Goal: Task Accomplishment & Management: Manage account settings

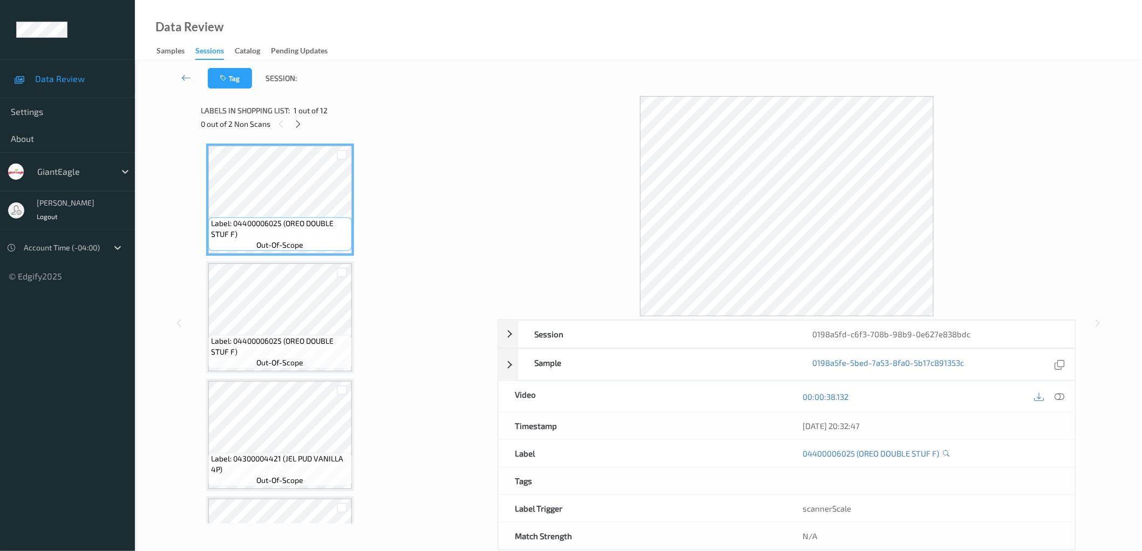
click at [306, 123] on div "0 out of 2 Non Scans" at bounding box center [345, 123] width 289 height 13
click at [297, 126] on icon at bounding box center [298, 124] width 9 height 10
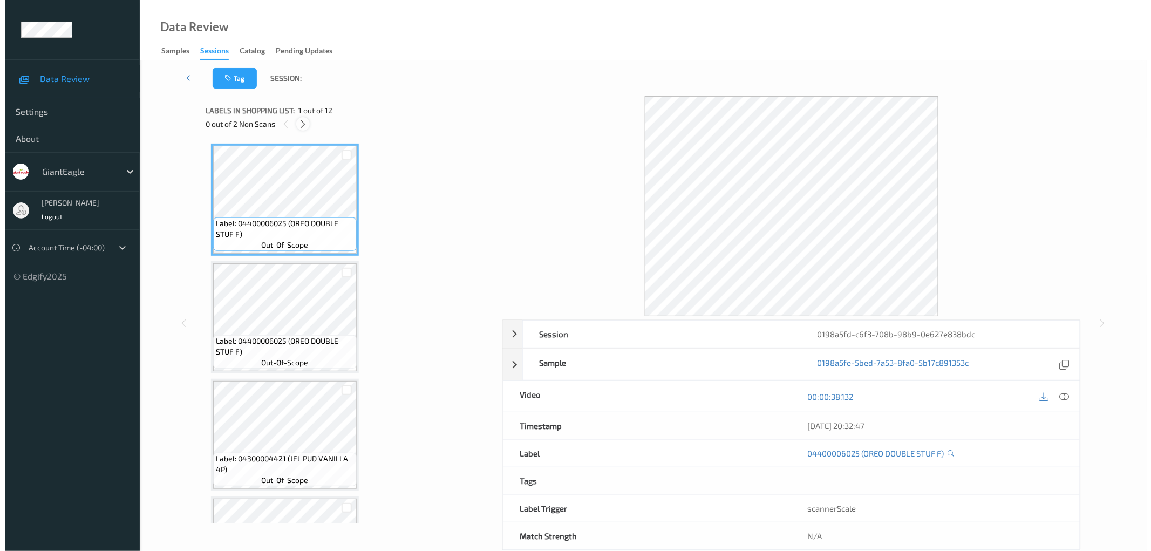
scroll to position [356, 0]
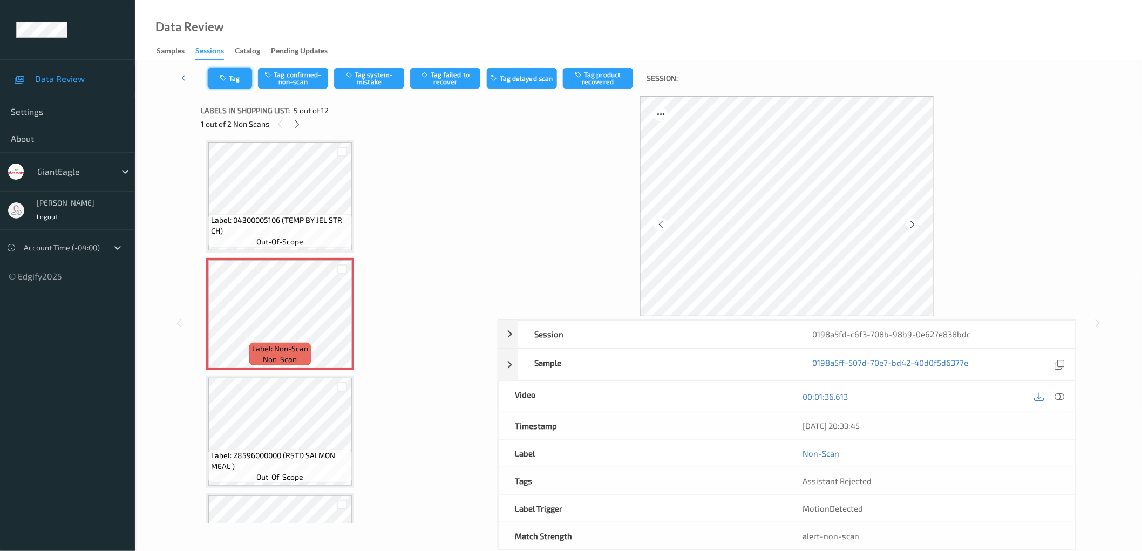
click at [224, 78] on icon "button" at bounding box center [224, 78] width 9 height 8
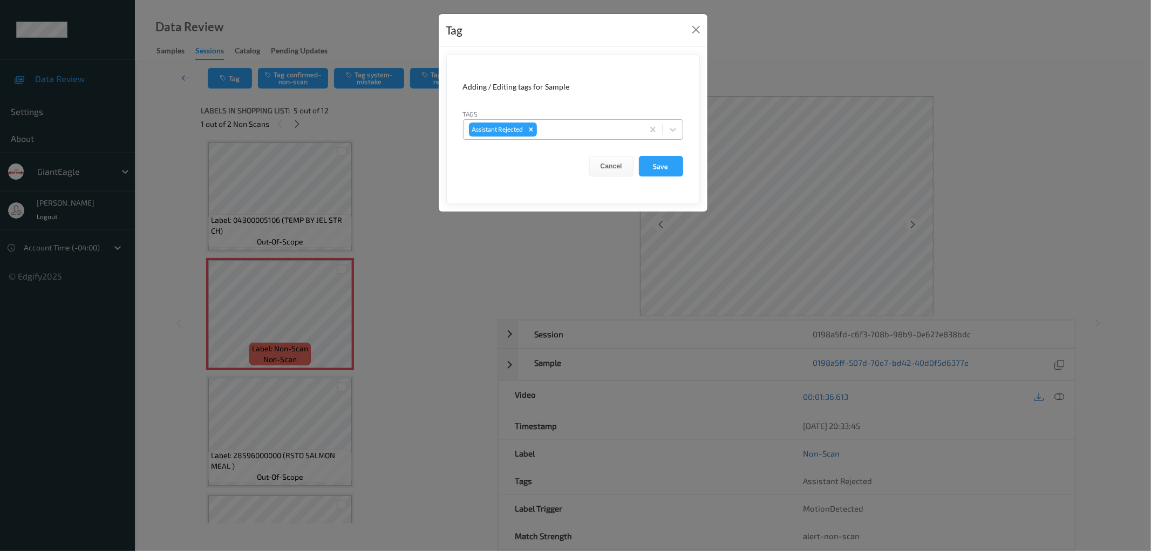
click at [573, 130] on div at bounding box center [588, 129] width 99 height 13
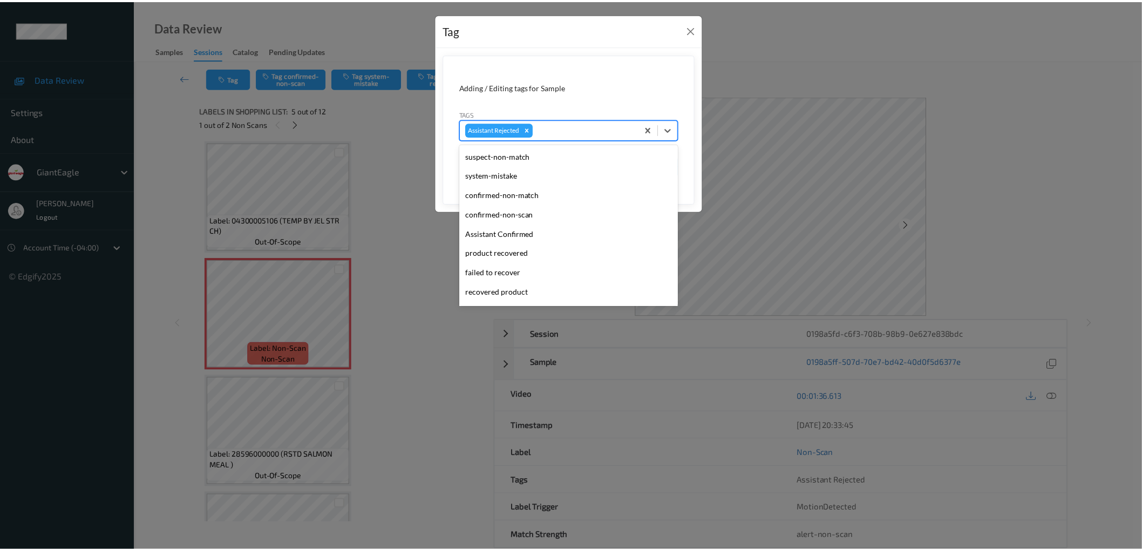
scroll to position [114, 0]
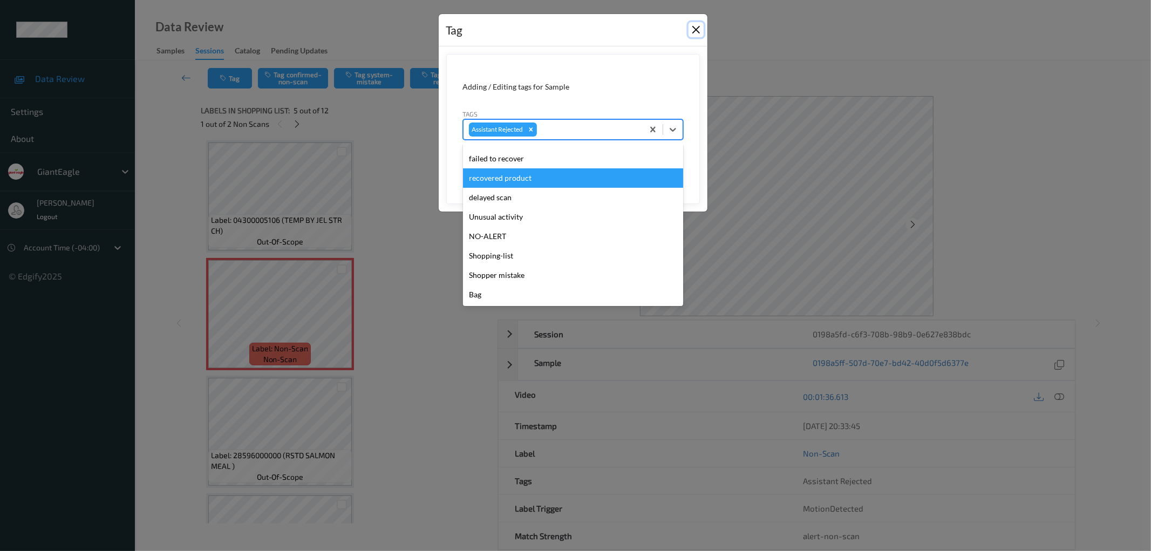
click at [700, 27] on button "Close" at bounding box center [696, 29] width 15 height 15
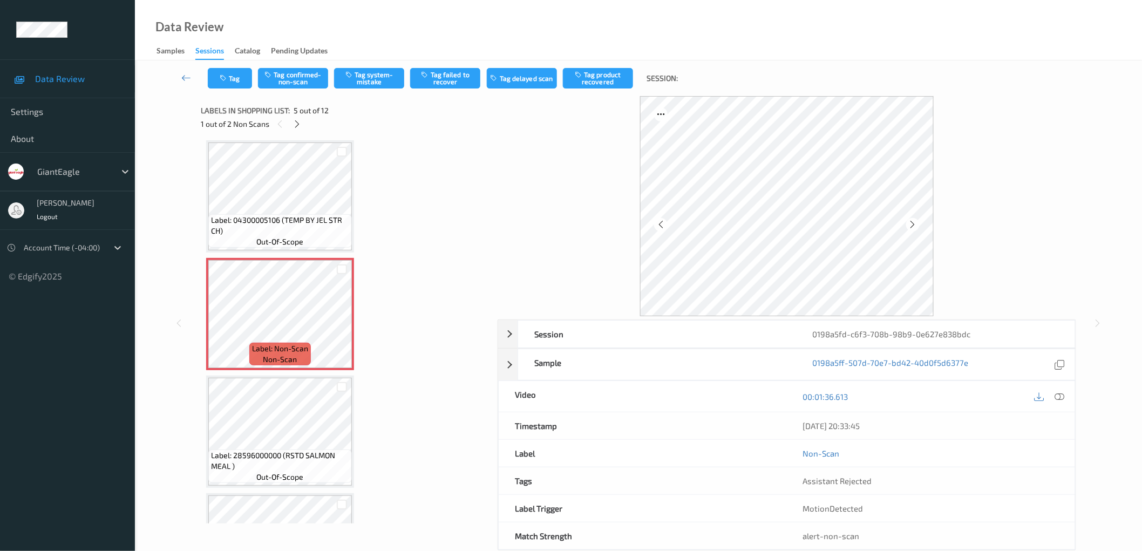
click at [777, 34] on div "Data Review Samples Sessions Catalog Pending Updates" at bounding box center [638, 30] width 1007 height 60
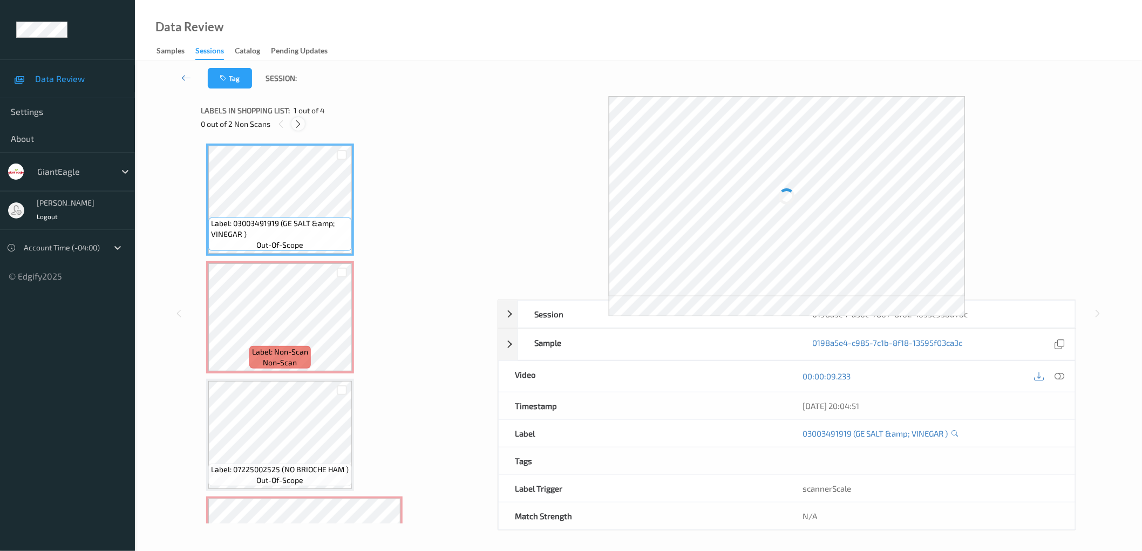
click at [301, 121] on icon at bounding box center [298, 124] width 9 height 10
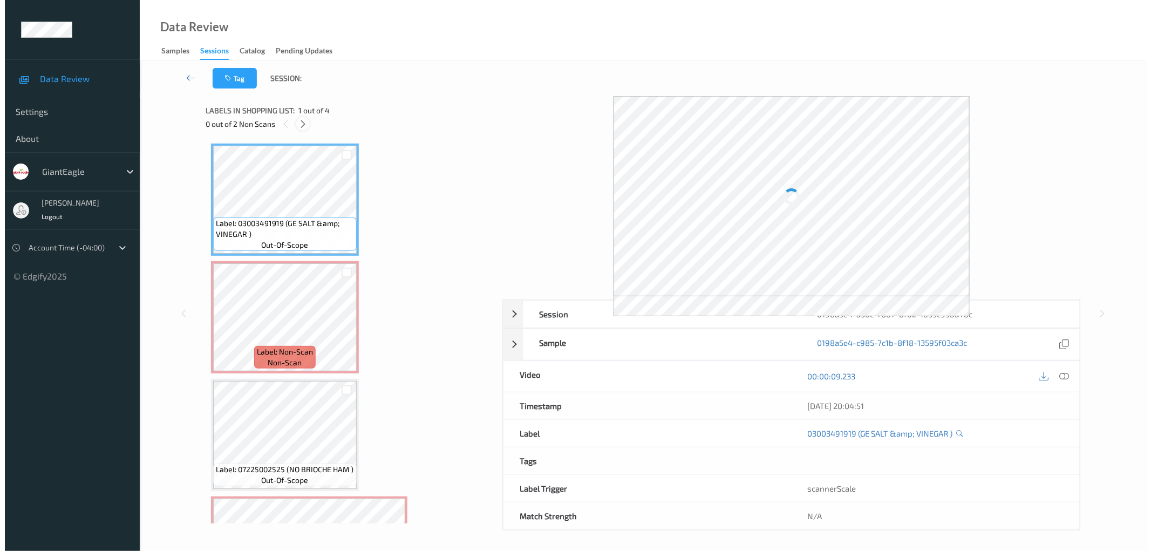
scroll to position [5, 0]
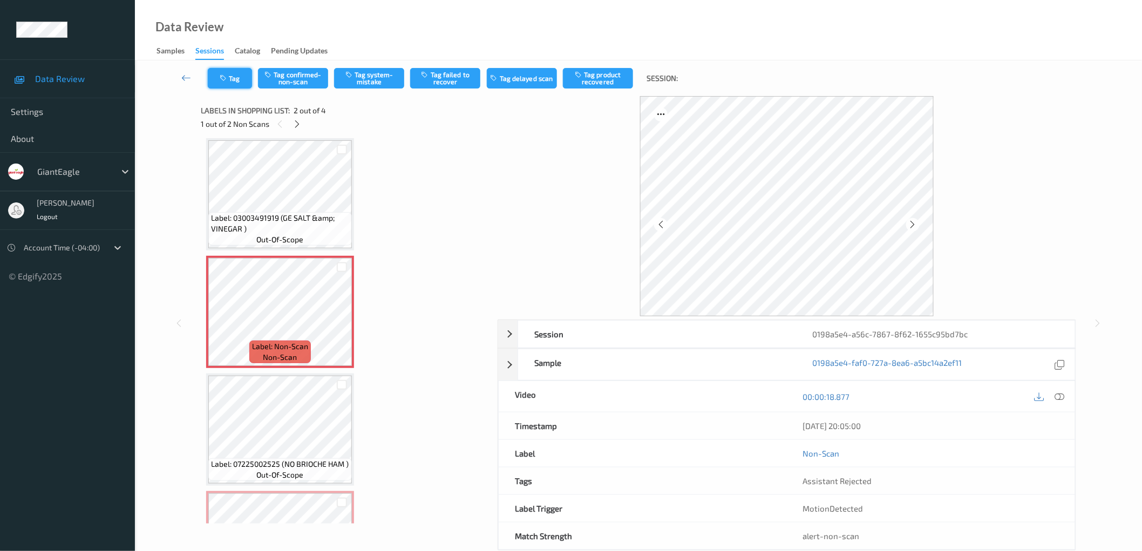
click at [234, 74] on button "Tag" at bounding box center [230, 78] width 44 height 21
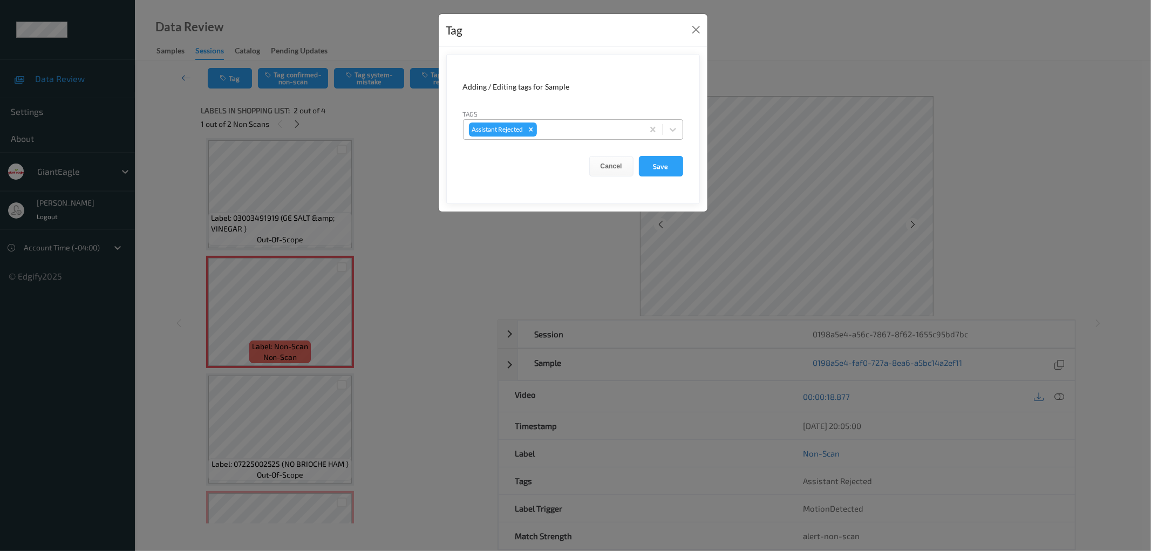
click at [582, 125] on div at bounding box center [588, 129] width 99 height 13
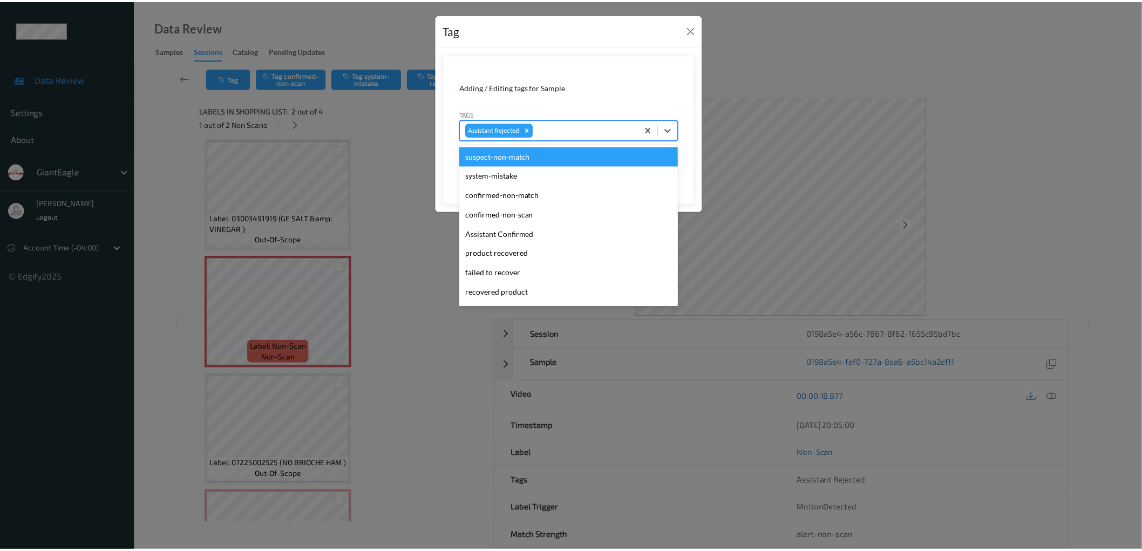
scroll to position [114, 0]
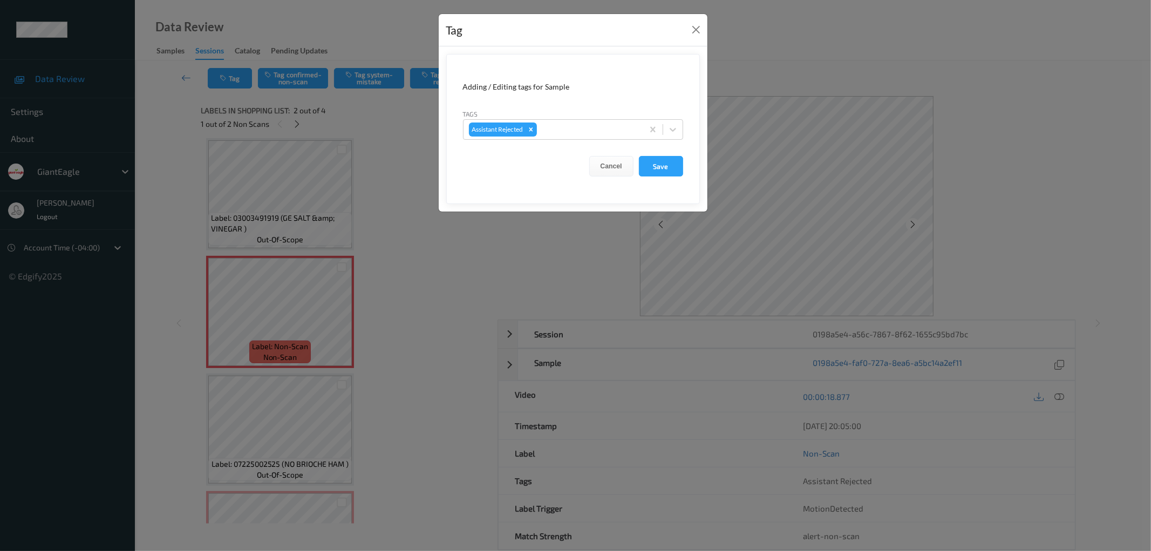
drag, startPoint x: 392, startPoint y: 182, endPoint x: 465, endPoint y: 7, distance: 189.7
click at [392, 181] on div "Tag Adding / Editing tags for Sample Tags Assistant Rejected Cancel Save" at bounding box center [575, 275] width 1151 height 551
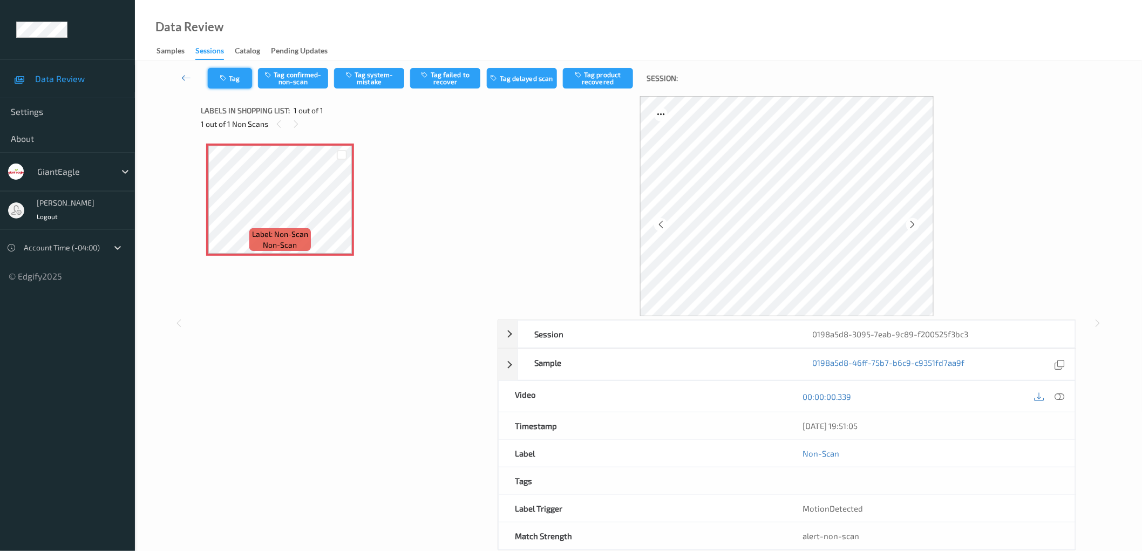
click at [246, 83] on button "Tag" at bounding box center [230, 78] width 44 height 21
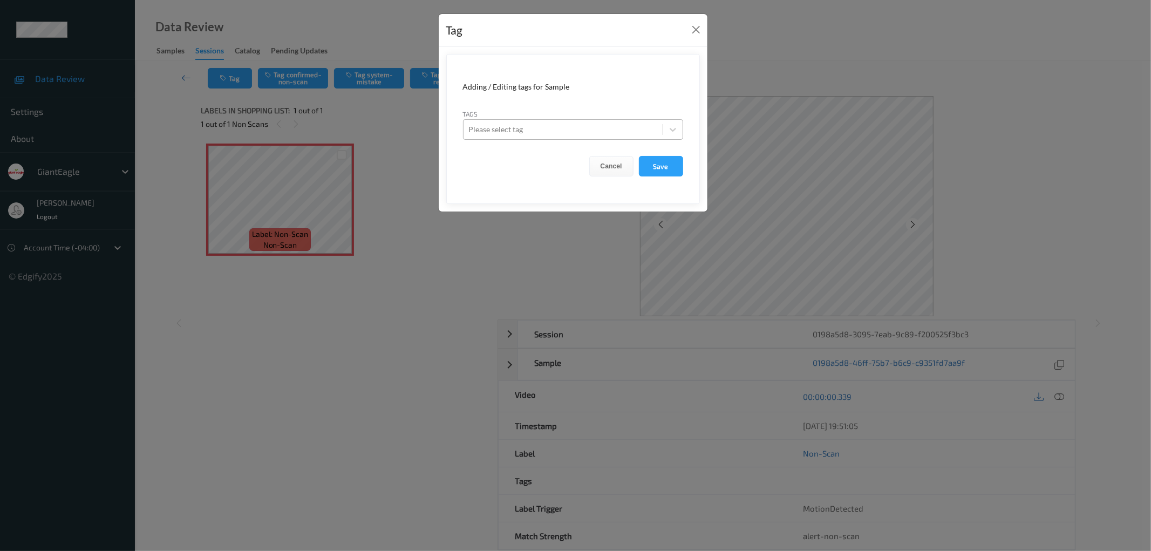
click at [565, 122] on div "Please select tag" at bounding box center [563, 129] width 199 height 17
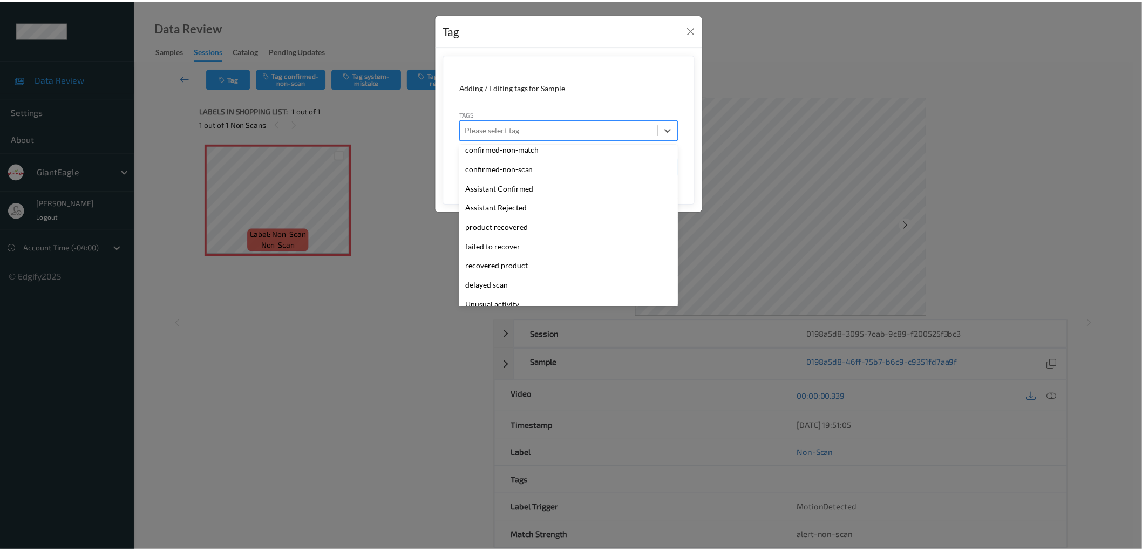
scroll to position [133, 0]
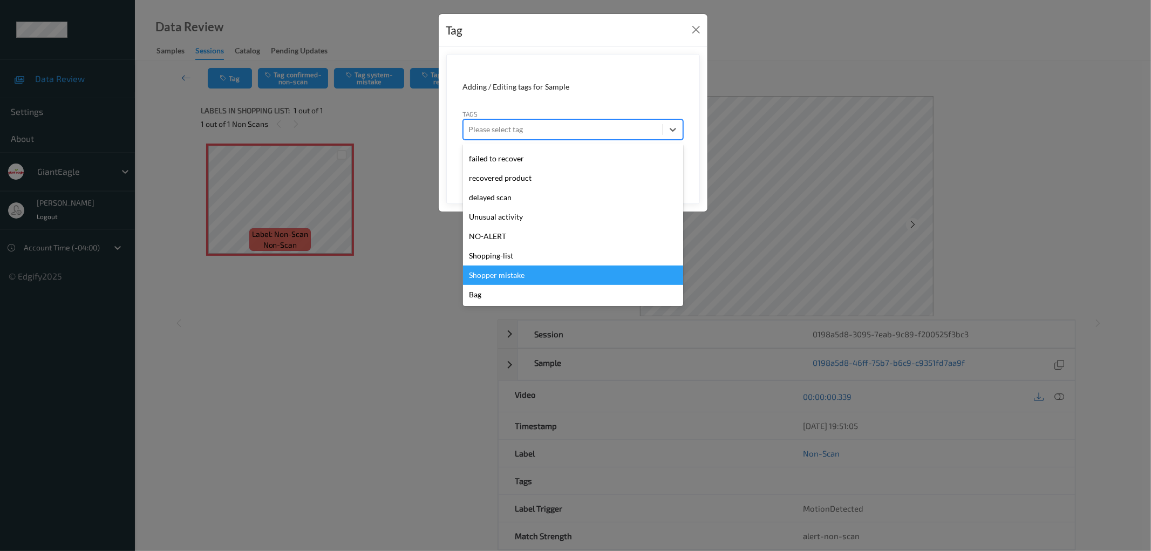
click at [411, 293] on div "Tag Adding / Editing tags for Sample Tags option Shopper mistake focused, 14 of…" at bounding box center [575, 275] width 1151 height 551
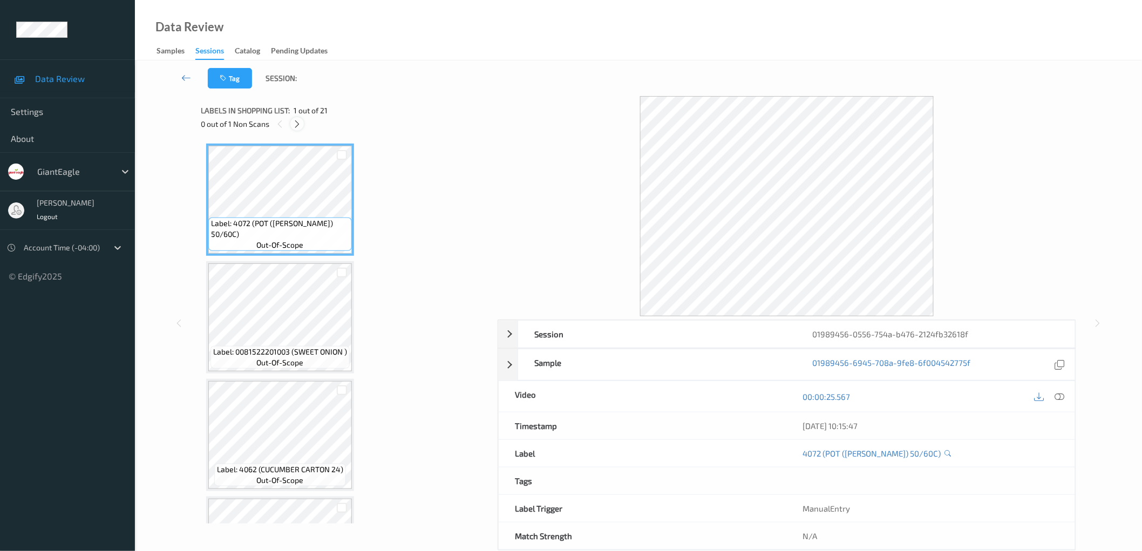
click at [300, 124] on icon at bounding box center [297, 124] width 9 height 10
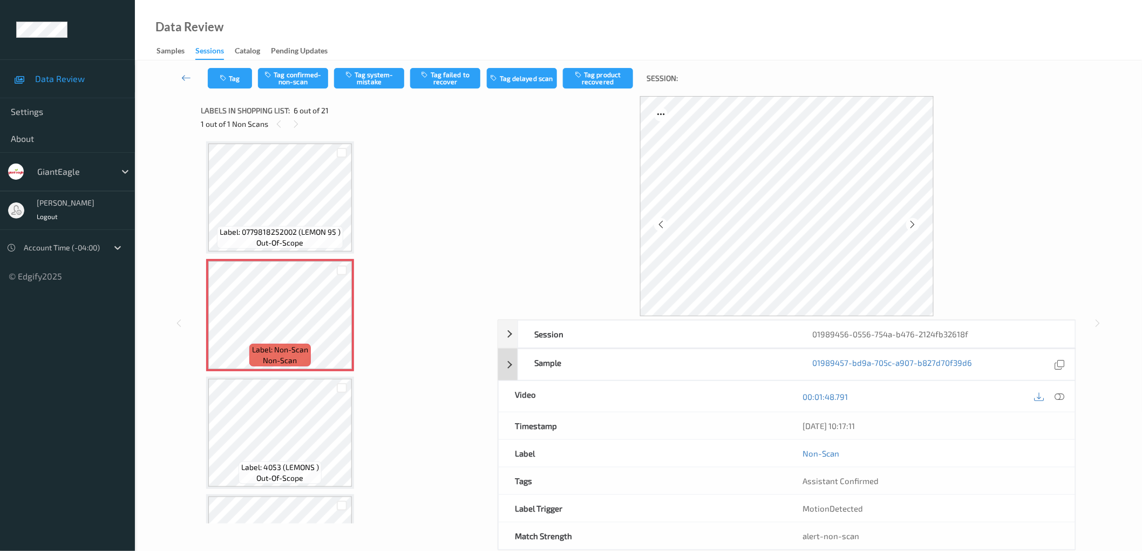
click at [512, 368] on div "Sample 01989457-bd9a-705c-a907-b827d70f39d6" at bounding box center [787, 365] width 578 height 32
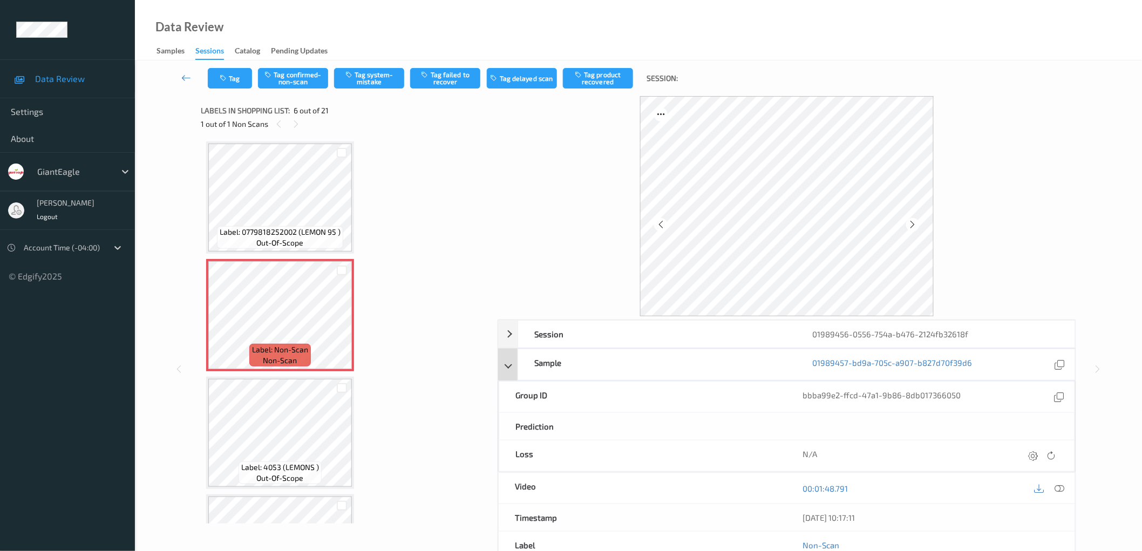
click at [512, 368] on div "Sample 01989457-bd9a-705c-a907-b827d70f39d6" at bounding box center [787, 365] width 578 height 32
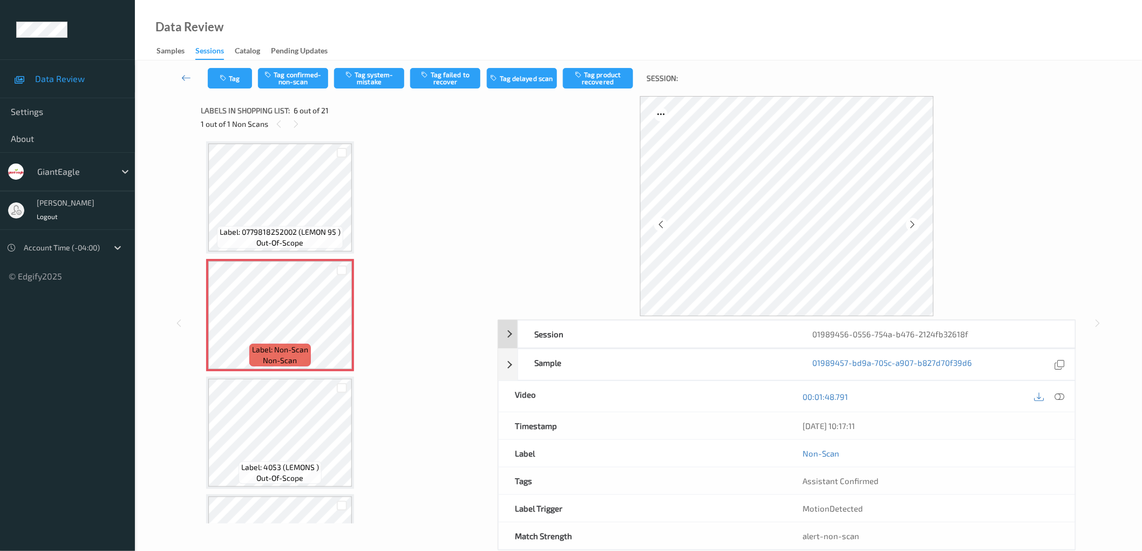
click at [510, 332] on div "Session 01989456-0556-754a-b476-2124fb32618f" at bounding box center [787, 334] width 578 height 28
click at [514, 334] on div "Session 01989456-0556-754a-b476-2124fb32618f" at bounding box center [787, 334] width 578 height 28
click at [509, 336] on div "Session 01989456-0556-754a-b476-2124fb32618f" at bounding box center [787, 334] width 578 height 28
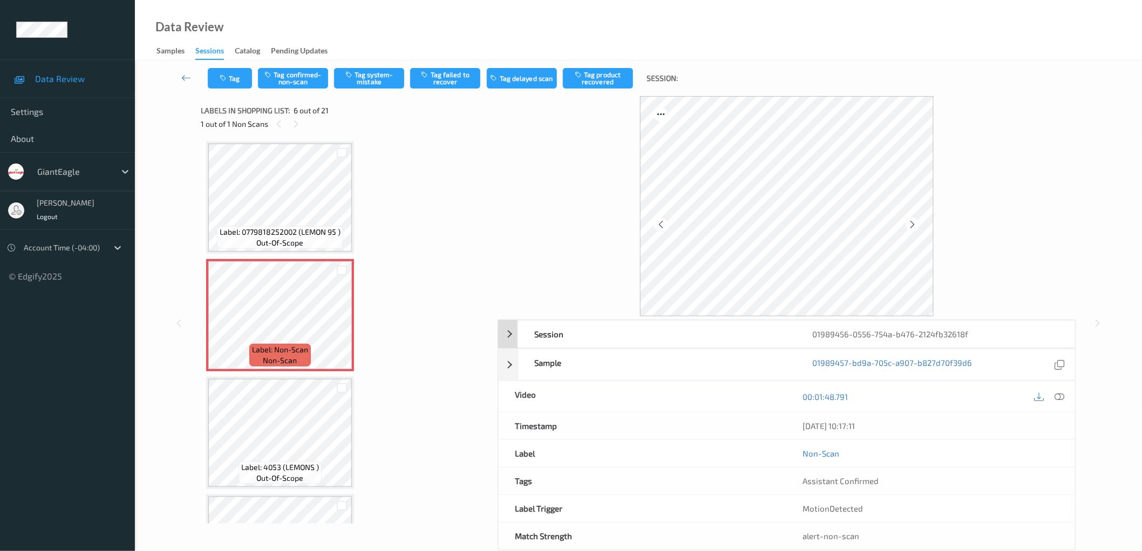
click at [510, 331] on div "Session 01989456-0556-754a-b476-2124fb32618f" at bounding box center [787, 334] width 578 height 28
click at [510, 339] on div "Session 01989456-0556-754a-b476-2124fb32618f" at bounding box center [787, 334] width 578 height 28
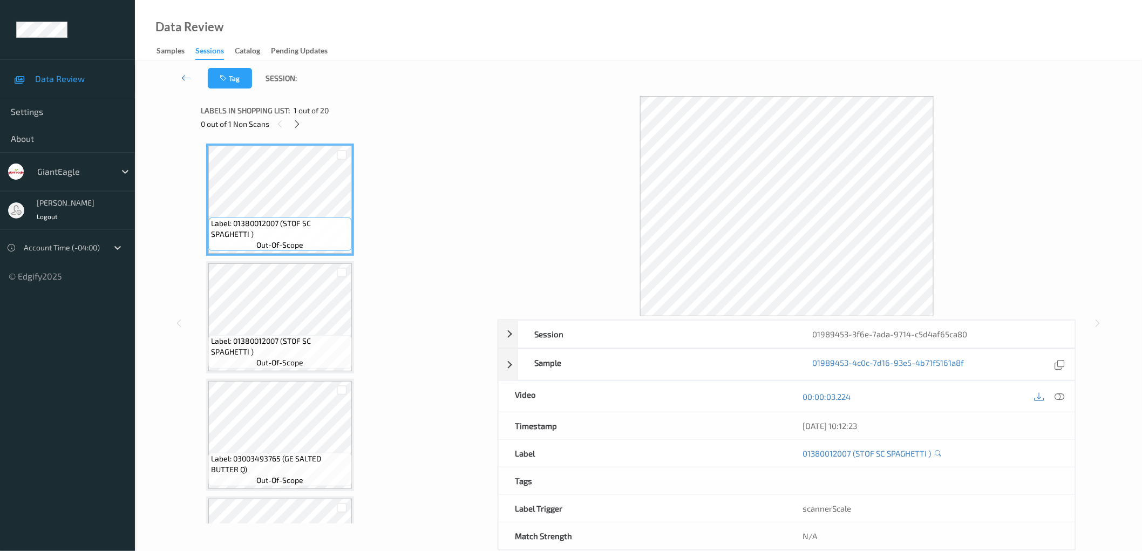
click at [290, 122] on div "0 out of 1 Non Scans" at bounding box center [345, 123] width 289 height 13
click at [297, 125] on icon at bounding box center [297, 124] width 9 height 10
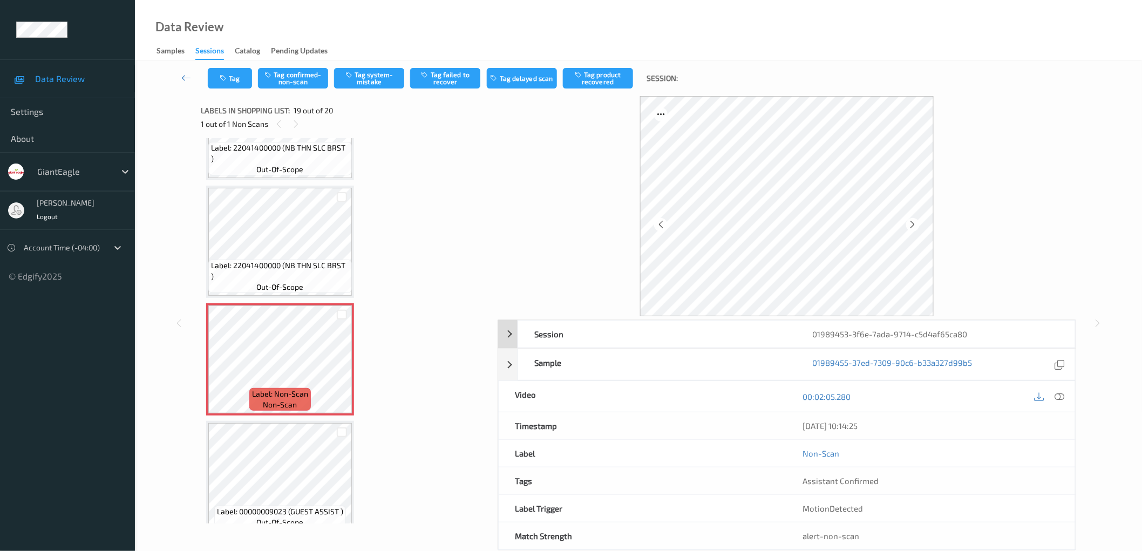
click at [505, 335] on div "Session 01989453-3f6e-7ada-9714-c5d4af65ca80" at bounding box center [787, 334] width 578 height 28
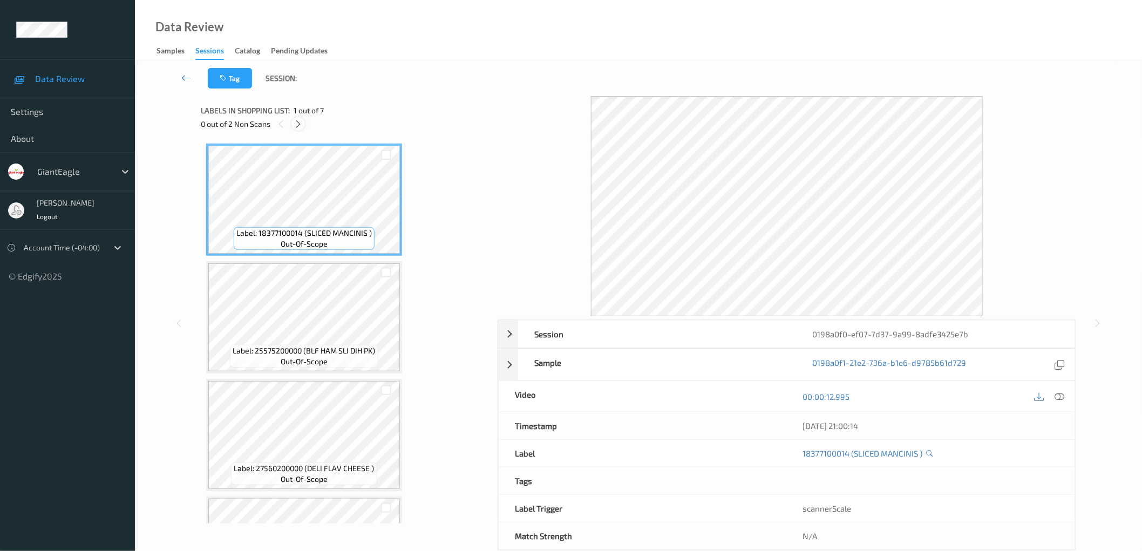
click at [297, 126] on icon at bounding box center [298, 124] width 9 height 10
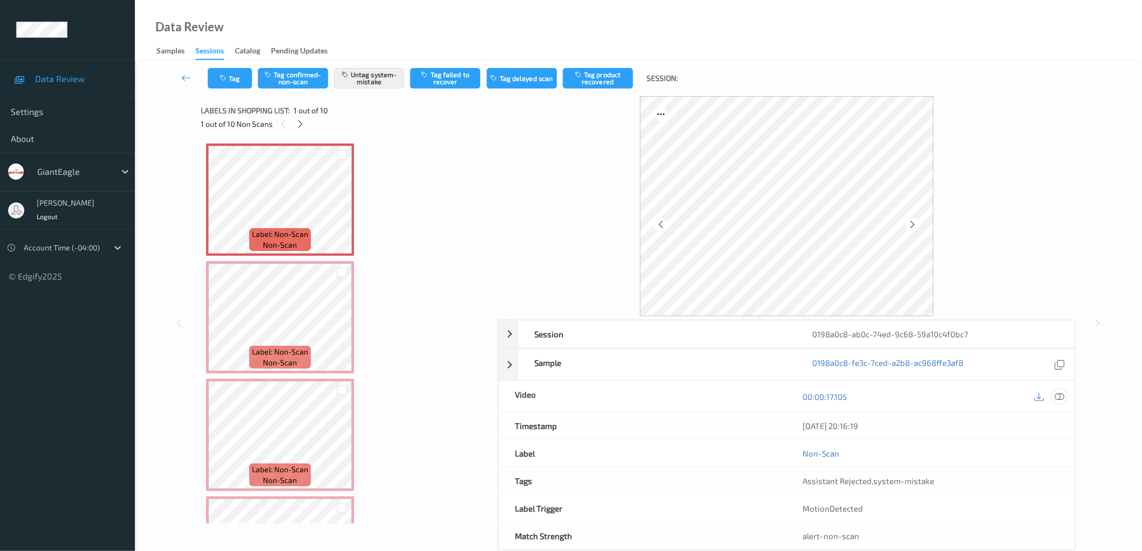
click at [1064, 397] on icon at bounding box center [1060, 396] width 10 height 10
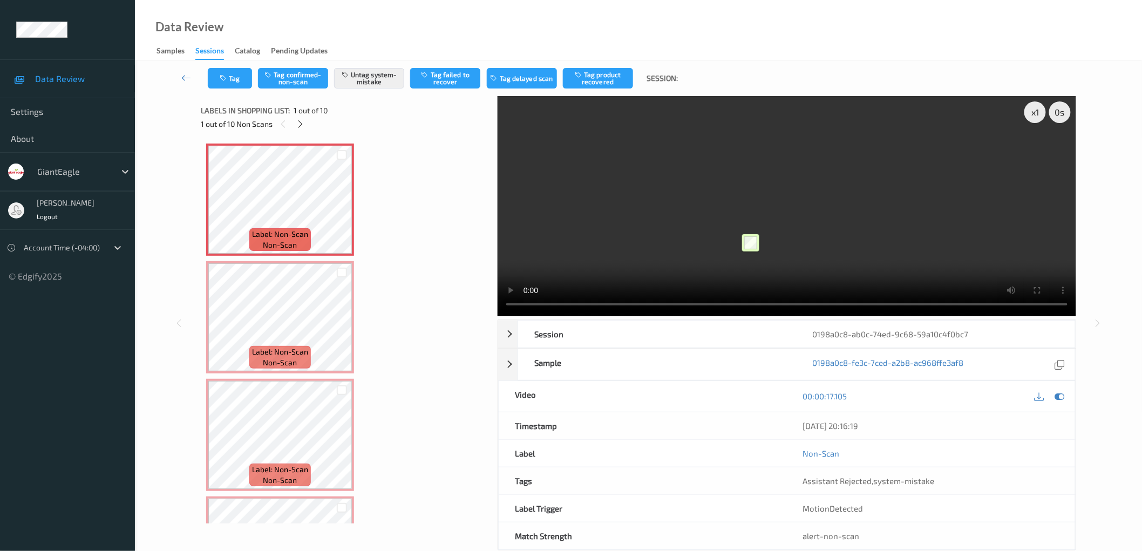
click at [751, 232] on video at bounding box center [787, 206] width 579 height 220
